Goal: Task Accomplishment & Management: Manage account settings

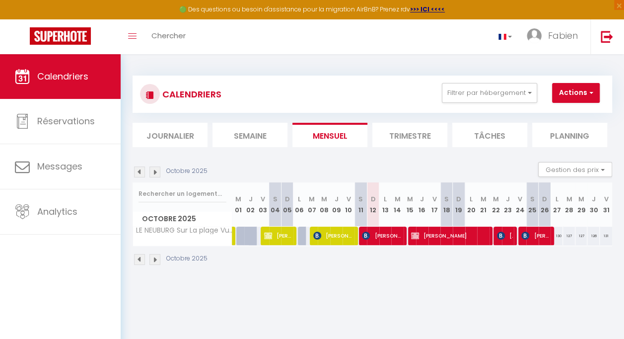
click at [158, 169] on img at bounding box center [154, 171] width 11 height 11
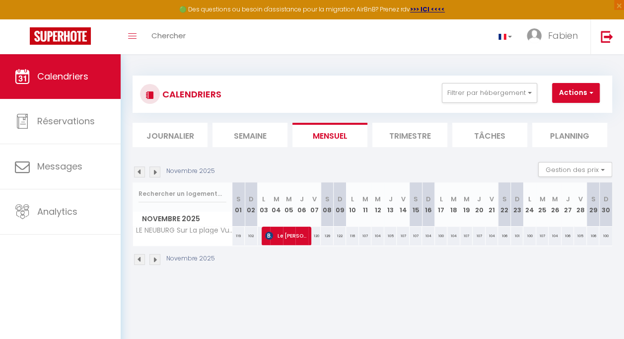
click at [156, 171] on img at bounding box center [154, 171] width 11 height 11
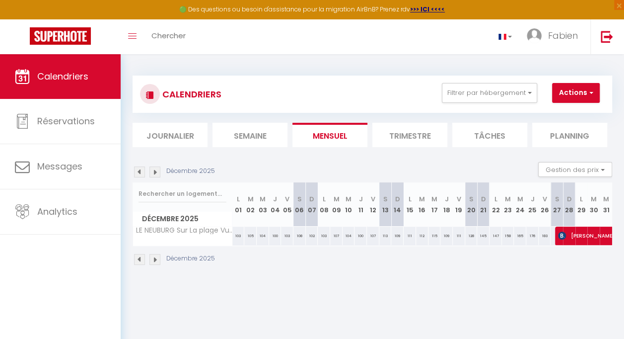
click at [156, 171] on img at bounding box center [154, 171] width 11 height 11
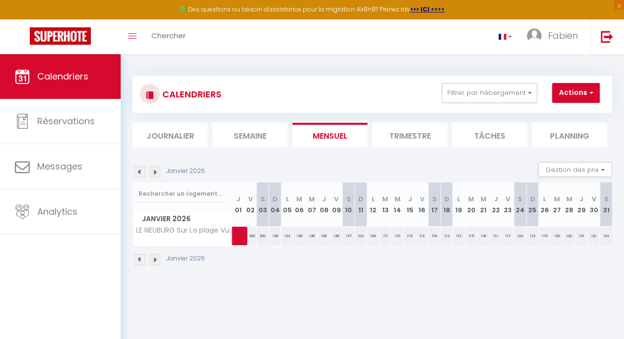
click at [156, 171] on img at bounding box center [154, 171] width 11 height 11
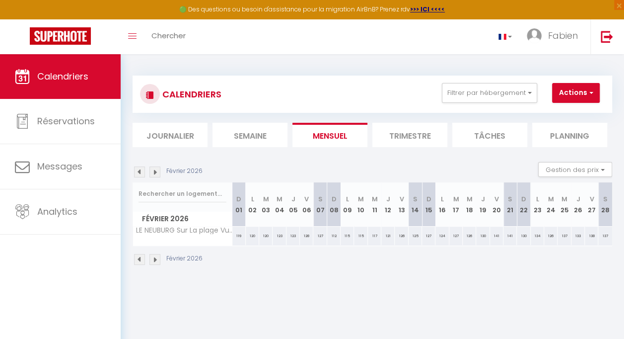
click at [156, 171] on img at bounding box center [154, 171] width 11 height 11
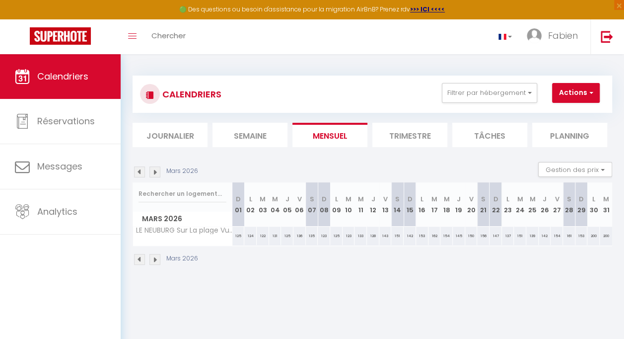
click at [156, 171] on img at bounding box center [154, 171] width 11 height 11
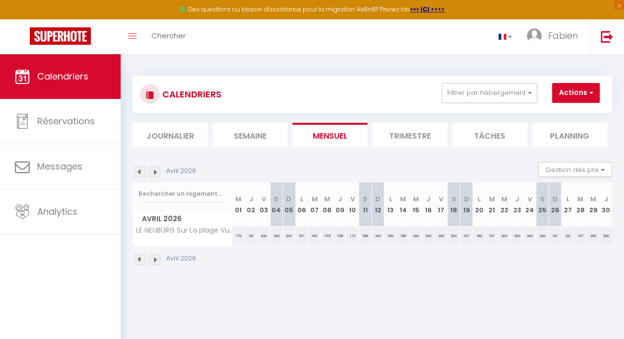
click at [156, 171] on img at bounding box center [154, 171] width 11 height 11
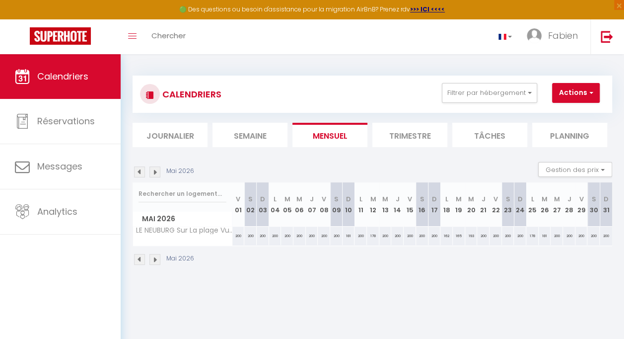
click at [156, 171] on img at bounding box center [154, 171] width 11 height 11
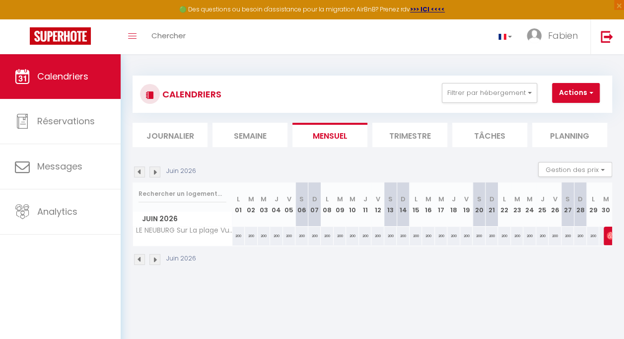
click at [156, 171] on img at bounding box center [154, 171] width 11 height 11
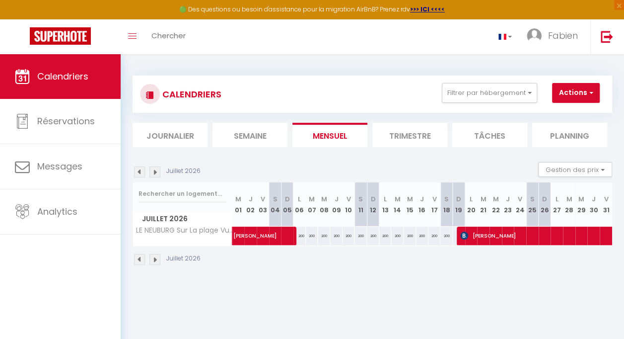
click at [156, 171] on img at bounding box center [154, 171] width 11 height 11
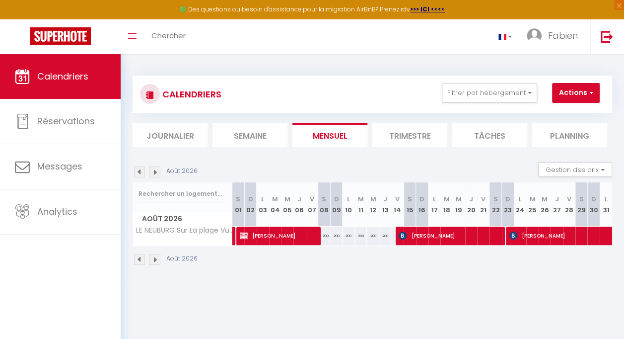
click at [156, 170] on img at bounding box center [154, 171] width 11 height 11
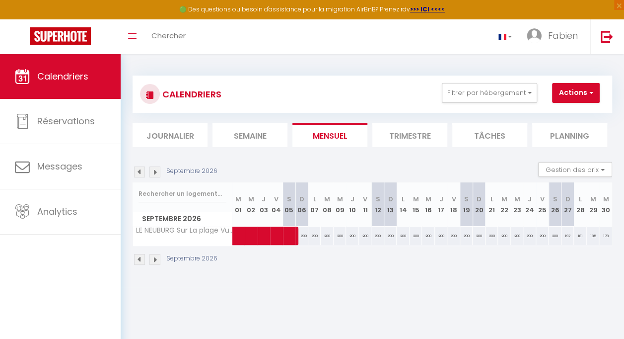
click at [156, 170] on img at bounding box center [154, 171] width 11 height 11
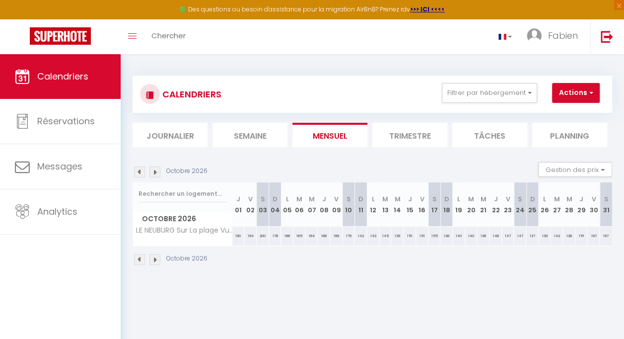
click at [156, 170] on img at bounding box center [154, 171] width 11 height 11
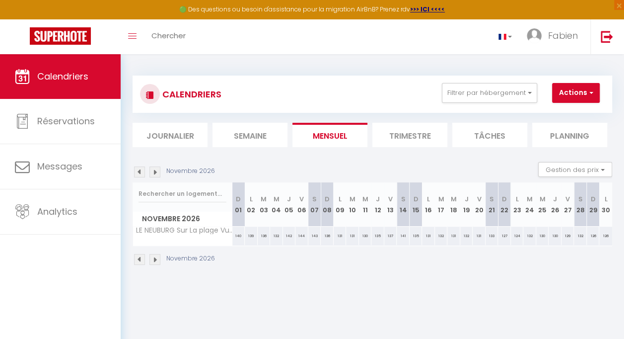
click at [156, 170] on img at bounding box center [154, 171] width 11 height 11
